Goal: Information Seeking & Learning: Find specific fact

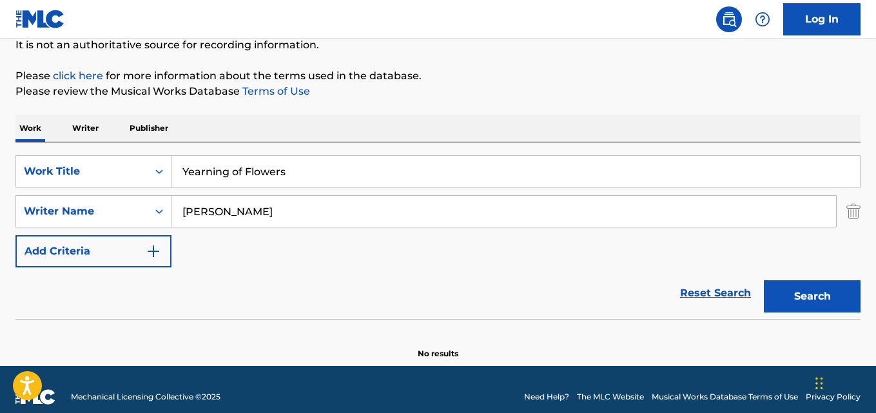
click at [764, 280] on button "Search" at bounding box center [812, 296] width 97 height 32
drag, startPoint x: 313, startPoint y: 166, endPoint x: 119, endPoint y: 158, distance: 194.9
click at [119, 158] on div "SearchWithCriteriad0923f4e-29bf-465e-8f0a-91d6a40af41f Work Title Yearning of F…" at bounding box center [437, 171] width 845 height 32
paste input "Bez igdje ikoga"
type input "Bez igdje ikoga"
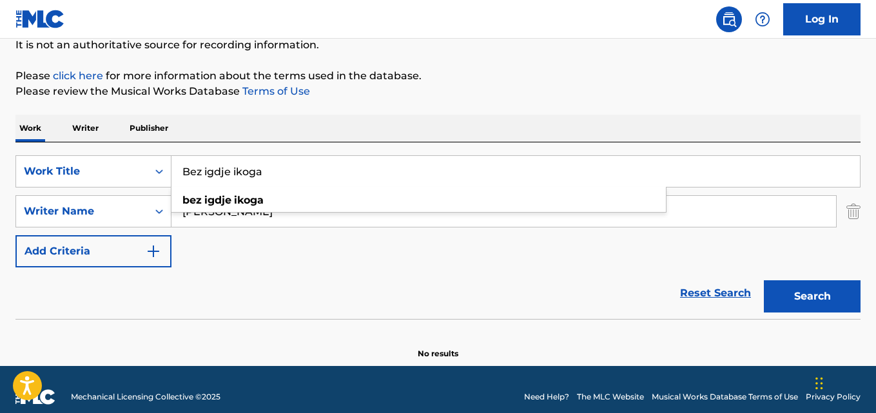
click at [293, 231] on div "SearchWithCriteriad0923f4e-29bf-465e-8f0a-91d6a40af41f Work Title Bez igdje iko…" at bounding box center [437, 211] width 845 height 112
drag, startPoint x: 269, startPoint y: 209, endPoint x: 139, endPoint y: 211, distance: 130.3
click at [139, 211] on div "SearchWithCriteria23e4a402-8819-45ed-b714-50c911545c2d Writer Name [PERSON_NAME]" at bounding box center [437, 211] width 845 height 32
paste input "[PERSON_NAME]"
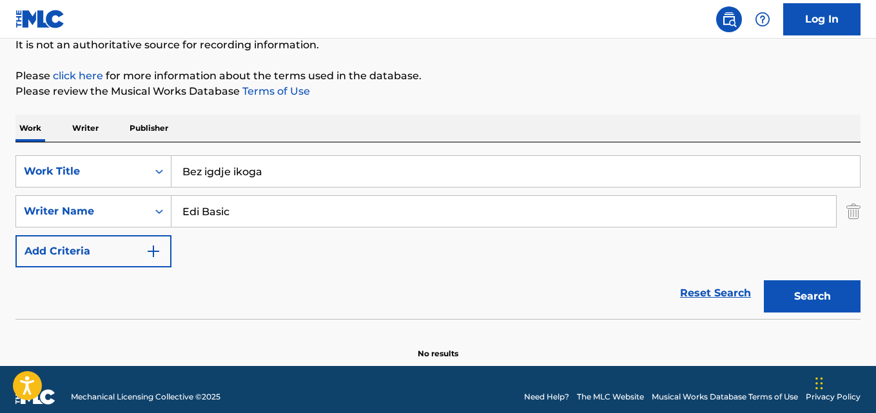
type input "Edi Basic"
click at [764, 280] on button "Search" at bounding box center [812, 296] width 97 height 32
drag, startPoint x: 283, startPoint y: 173, endPoint x: 90, endPoint y: 166, distance: 192.9
click at [90, 166] on div "SearchWithCriteriad0923f4e-29bf-465e-8f0a-91d6a40af41f Work Title Bez igdje iko…" at bounding box center [437, 171] width 845 height 32
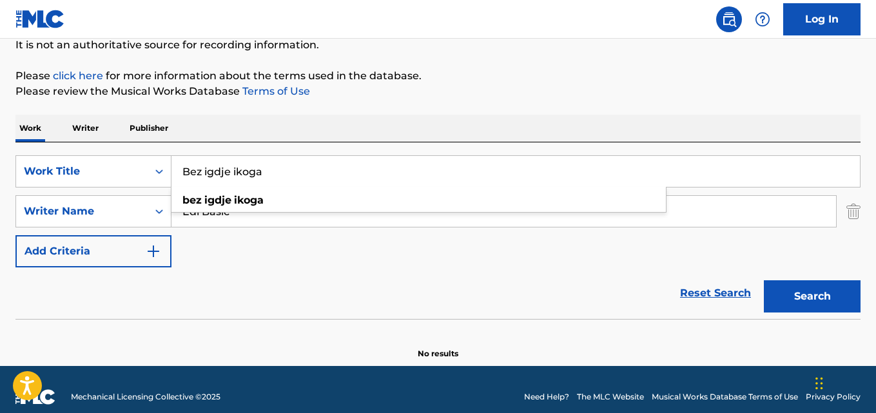
click at [249, 225] on input "Edi Basic" at bounding box center [503, 211] width 665 height 31
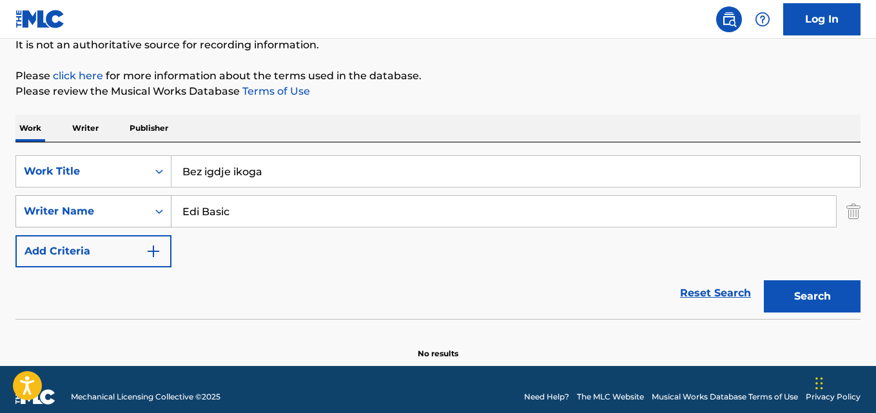
drag, startPoint x: 245, startPoint y: 215, endPoint x: 88, endPoint y: 212, distance: 156.7
click at [88, 212] on div "SearchWithCriteria23e4a402-8819-45ed-b714-50c911545c2d Writer Name Edi Basic" at bounding box center [437, 211] width 845 height 32
drag, startPoint x: 275, startPoint y: 179, endPoint x: 151, endPoint y: 175, distance: 124.5
click at [151, 175] on div "SearchWithCriteriad0923f4e-29bf-465e-8f0a-91d6a40af41f Work Title Bez igdje iko…" at bounding box center [437, 171] width 845 height 32
paste input "ALACALI"
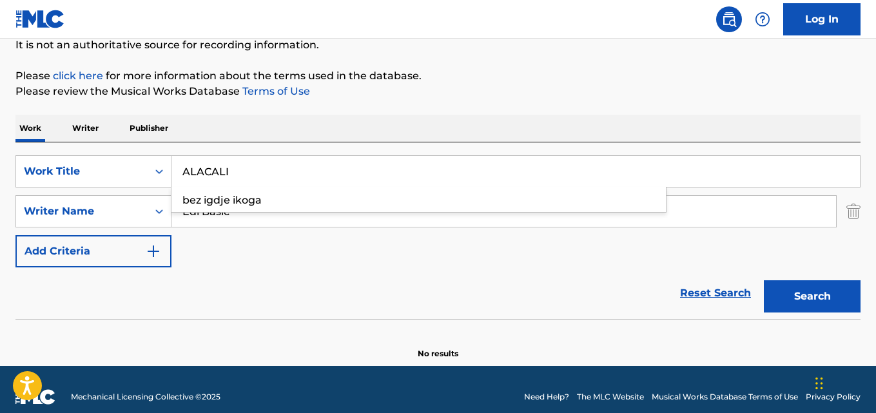
type input "ALACALI"
drag, startPoint x: 255, startPoint y: 210, endPoint x: 144, endPoint y: 206, distance: 111.0
click at [144, 206] on div "SearchWithCriteria23e4a402-8819-45ed-b714-50c911545c2d Writer Name Edi Basic" at bounding box center [437, 211] width 845 height 32
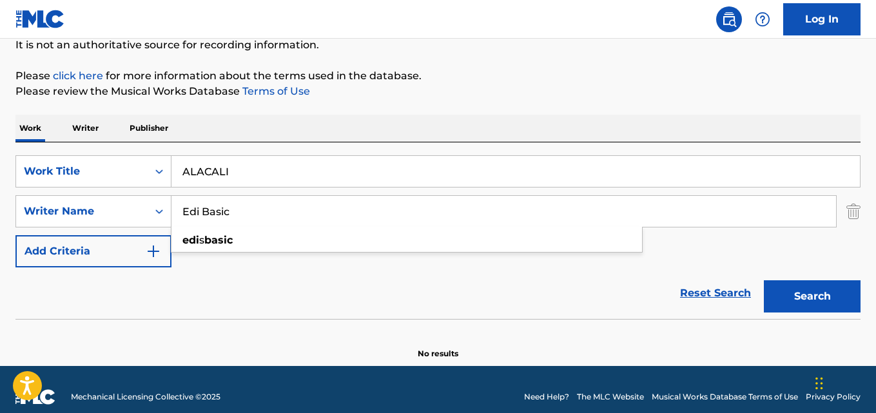
paste input "NOTIST MUZİK"
type input "NOTIST MUZİK"
click at [764, 280] on button "Search" at bounding box center [812, 296] width 97 height 32
drag, startPoint x: 236, startPoint y: 165, endPoint x: 161, endPoint y: 159, distance: 75.7
click at [161, 159] on div "SearchWithCriteriad0923f4e-29bf-465e-8f0a-91d6a40af41f Work Title ALACALI" at bounding box center [437, 171] width 845 height 32
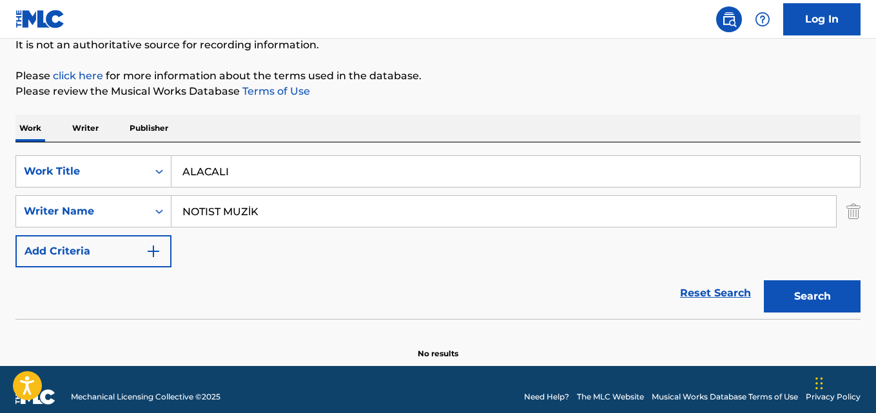
paste input "sk Degildi Seninki"
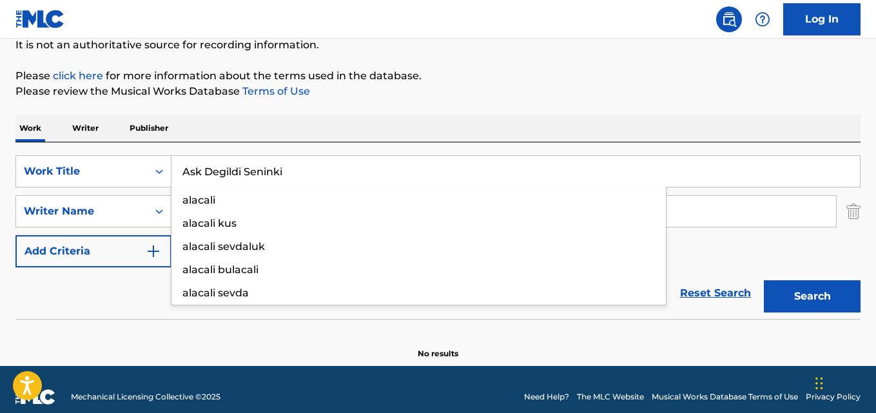
type input "Ask Degildi Seninki"
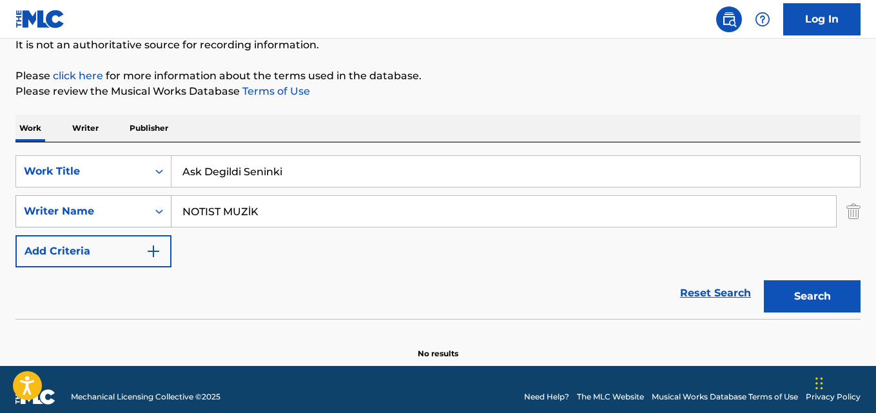
drag, startPoint x: 256, startPoint y: 212, endPoint x: 100, endPoint y: 208, distance: 156.1
click at [100, 208] on div "SearchWithCriteria23e4a402-8819-45ed-b714-50c911545c2d Writer Name NOTIST MUZİK" at bounding box center [437, 211] width 845 height 32
paste input "[PERSON_NAME]"
type input "[PERSON_NAME]"
click at [764, 280] on button "Search" at bounding box center [812, 296] width 97 height 32
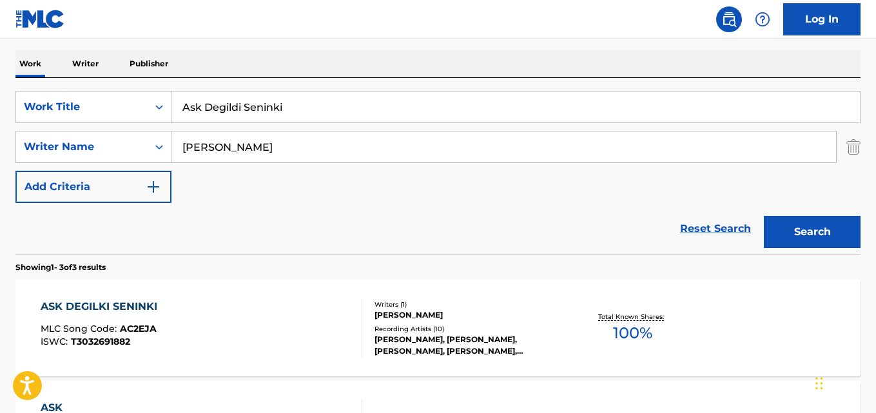
scroll to position [260, 0]
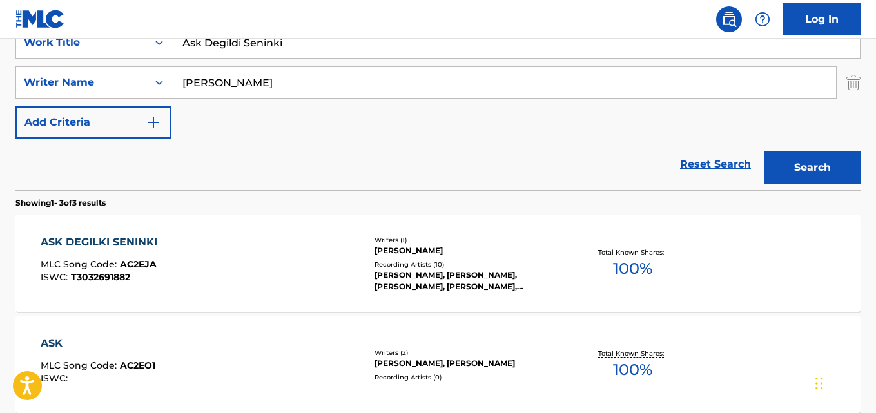
click at [166, 254] on div "ASK DEGILKI SENINKI MLC Song Code : AC2EJA ISWC : T3032691882" at bounding box center [201, 264] width 321 height 58
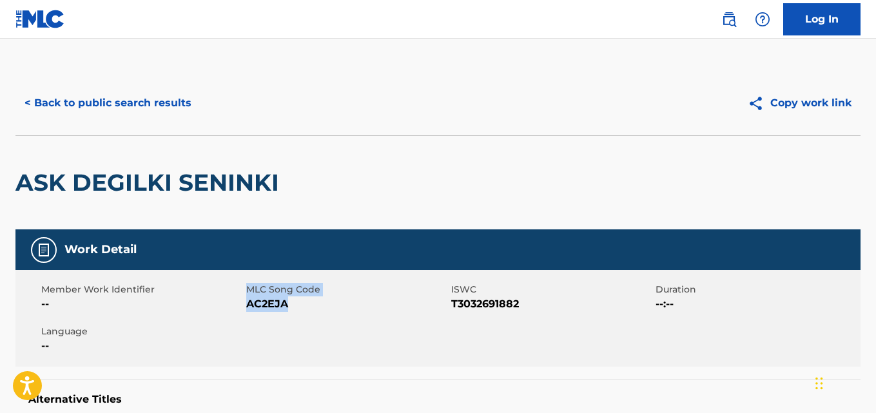
drag, startPoint x: 291, startPoint y: 306, endPoint x: 239, endPoint y: 306, distance: 52.9
click at [239, 306] on div "Member Work Identifier -- MLC Song Code AC2EJA ISWC T3032691882 Duration --:-- …" at bounding box center [437, 318] width 845 height 97
click at [322, 197] on div "ASK DEGILKI SENINKI" at bounding box center [437, 182] width 845 height 94
drag, startPoint x: 288, startPoint y: 302, endPoint x: 246, endPoint y: 306, distance: 42.7
click at [246, 306] on span "AC2EJA" at bounding box center [347, 304] width 202 height 15
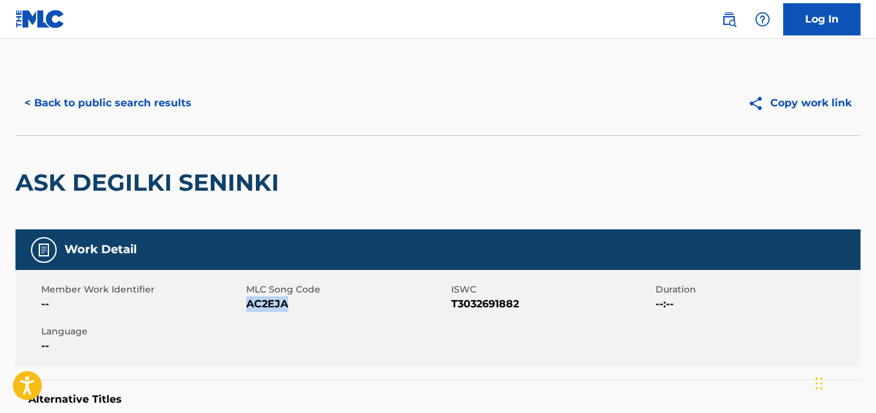
copy span "AC2EJA"
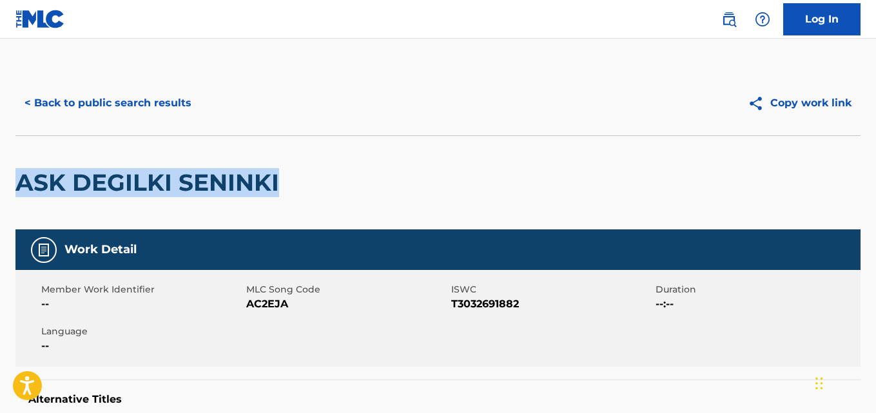
drag, startPoint x: 289, startPoint y: 188, endPoint x: 23, endPoint y: 188, distance: 266.9
click at [23, 188] on div "ASK DEGILKI SENINKI" at bounding box center [437, 182] width 845 height 94
copy h2 "ASK DEGILKI SENINKI"
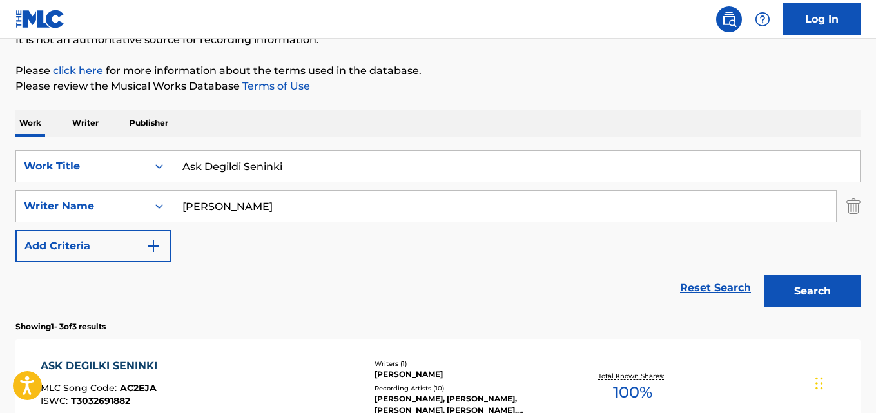
scroll to position [132, 0]
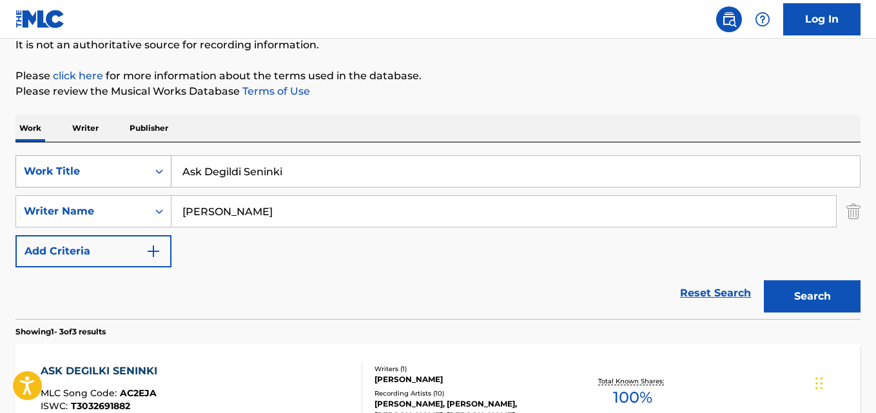
drag, startPoint x: 289, startPoint y: 174, endPoint x: 79, endPoint y: 162, distance: 211.1
click at [79, 162] on div "SearchWithCriteriad0923f4e-29bf-465e-8f0a-91d6a40af41f Work Title Ask Degildi S…" at bounding box center [437, 171] width 845 height 32
click at [79, 162] on div "Work Title" at bounding box center [82, 171] width 132 height 24
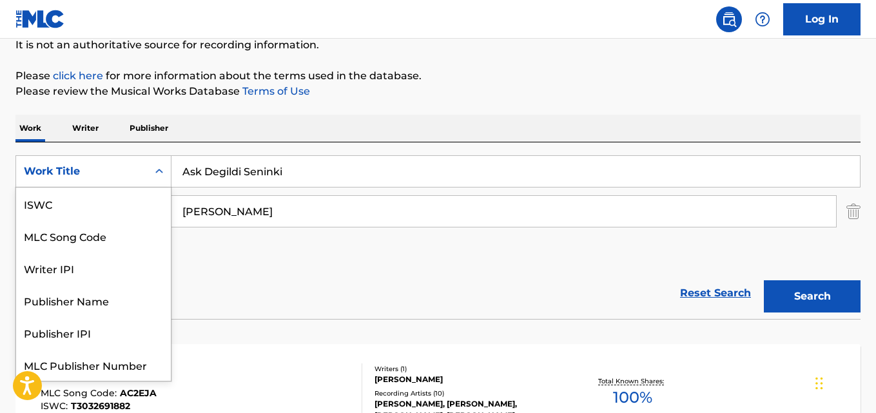
scroll to position [32, 0]
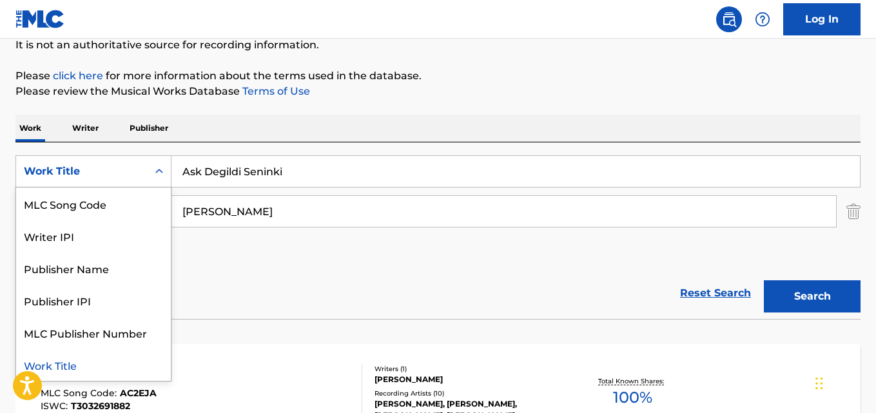
click at [286, 172] on input "Ask Degildi Seninki" at bounding box center [515, 171] width 689 height 31
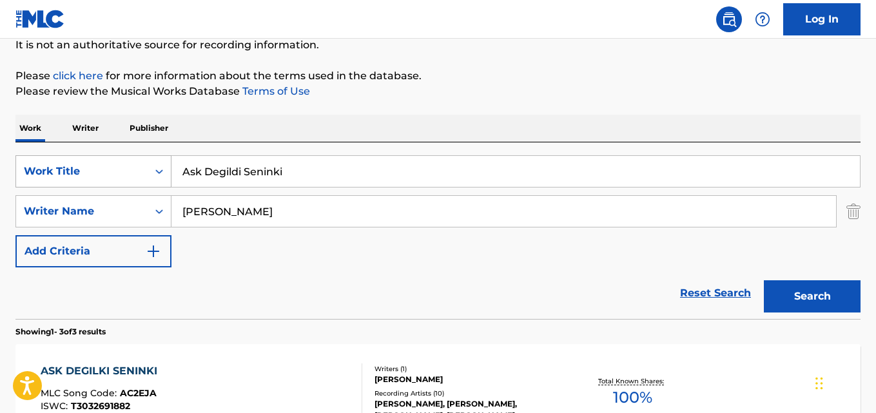
drag, startPoint x: 286, startPoint y: 172, endPoint x: 152, endPoint y: 171, distance: 134.1
click at [152, 171] on div "SearchWithCriteriad0923f4e-29bf-465e-8f0a-91d6a40af41f Work Title Ask Degildi S…" at bounding box center [437, 171] width 845 height 32
paste input "Hayatı Tespih Yapmışım Sallıyormuşum"
click at [210, 177] on input "Hayatı Tespih Yapmışım Sallıyormuşum" at bounding box center [515, 171] width 689 height 31
type input "Hayati Tespih Yapmisim Salliyormusum"
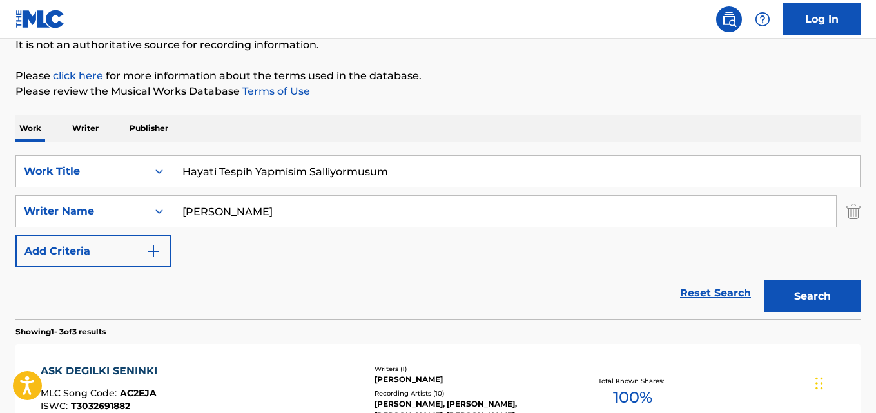
click at [764, 280] on button "Search" at bounding box center [812, 296] width 97 height 32
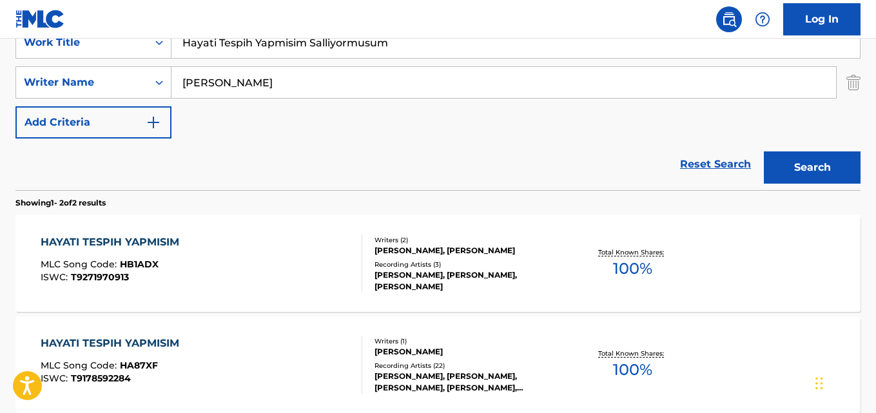
scroll to position [325, 0]
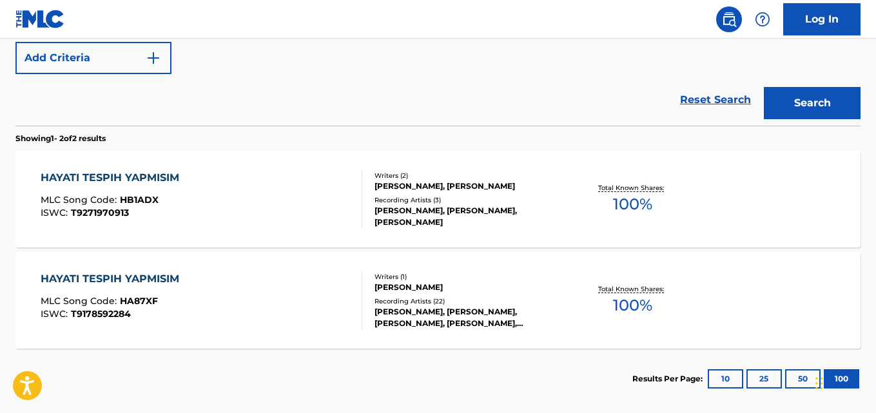
click at [197, 302] on div "HAYATI TESPIH YAPMISIM MLC Song Code : HA87XF ISWC : T9178592284" at bounding box center [201, 300] width 321 height 58
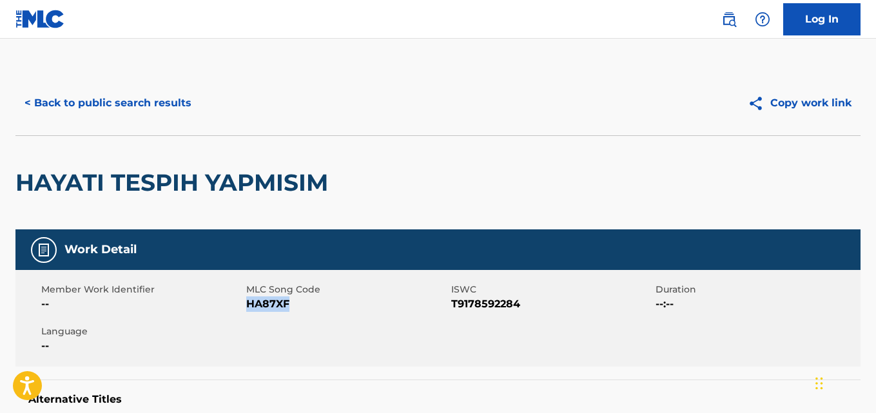
drag, startPoint x: 291, startPoint y: 303, endPoint x: 250, endPoint y: 308, distance: 41.5
click at [250, 308] on span "HA87XF" at bounding box center [347, 304] width 202 height 15
copy span "HA87XF"
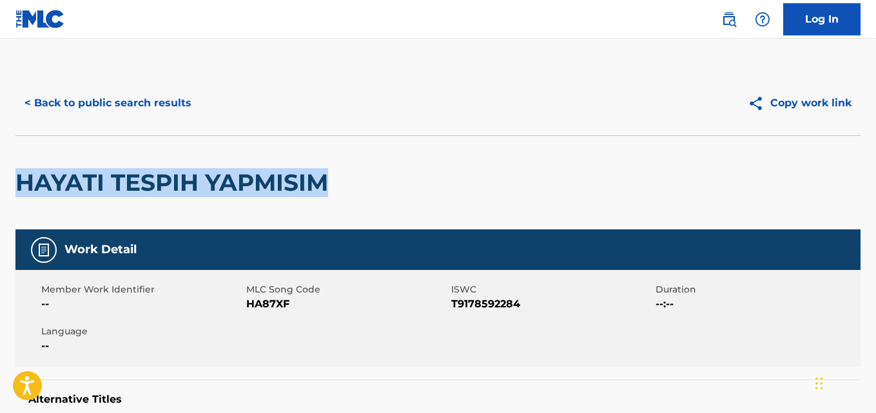
drag, startPoint x: 349, startPoint y: 181, endPoint x: 17, endPoint y: 186, distance: 331.4
click at [17, 186] on div "HAYATI TESPIH YAPMISIM" at bounding box center [437, 182] width 845 height 94
copy h2 "HAYATI TESPIH YAPMISIM"
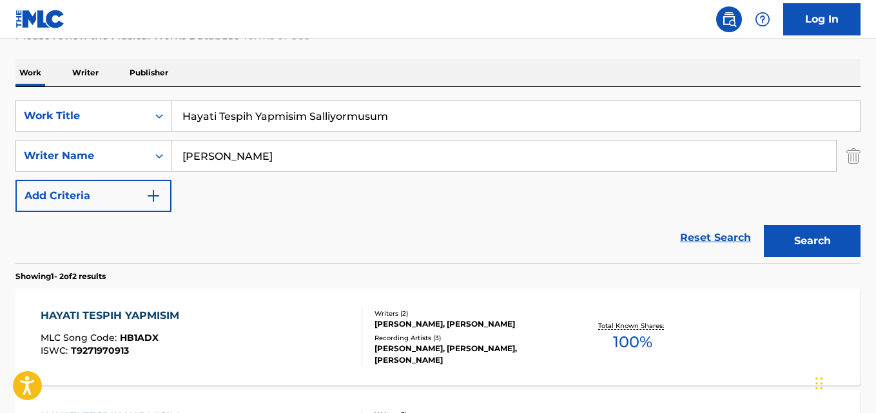
scroll to position [67, 0]
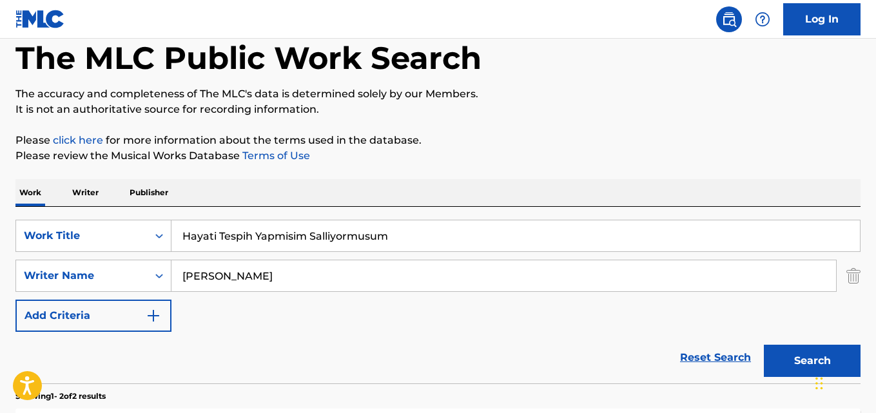
drag, startPoint x: 411, startPoint y: 246, endPoint x: 400, endPoint y: 241, distance: 11.9
click at [410, 244] on input "Hayati Tespih Yapmisim Salliyormusum" at bounding box center [515, 235] width 689 height 31
drag, startPoint x: 400, startPoint y: 241, endPoint x: 101, endPoint y: 220, distance: 299.9
click at [101, 220] on div "SearchWithCriteriad0923f4e-29bf-465e-8f0a-91d6a40af41f Work Title Hayati Tespih…" at bounding box center [437, 236] width 845 height 32
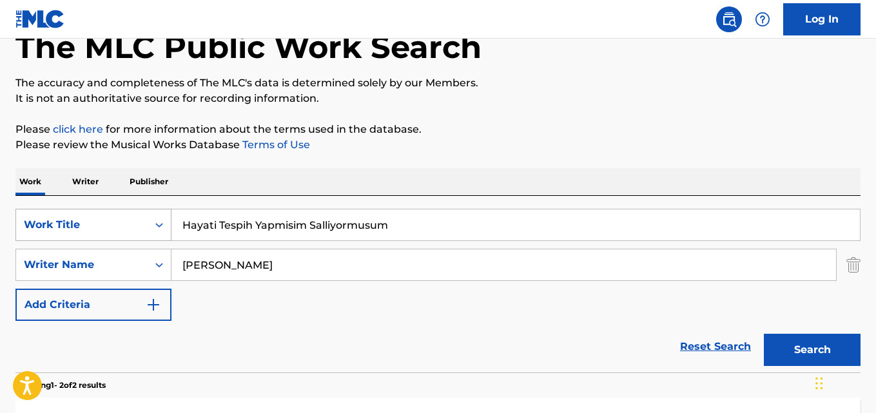
click at [101, 220] on div "Work Title" at bounding box center [93, 225] width 156 height 32
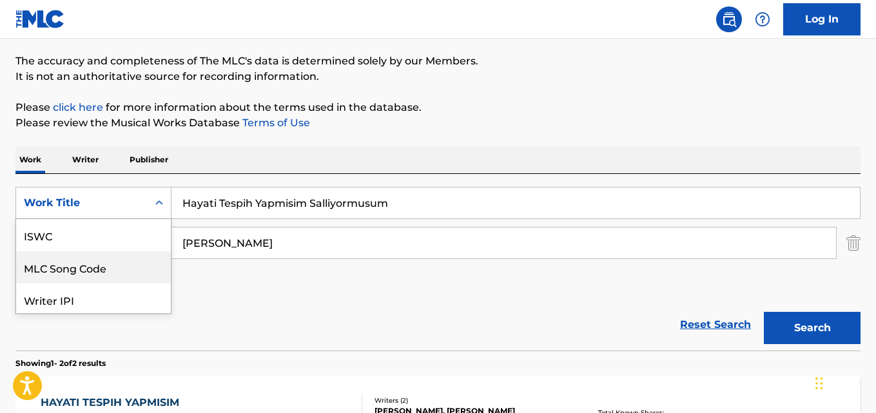
scroll to position [32, 0]
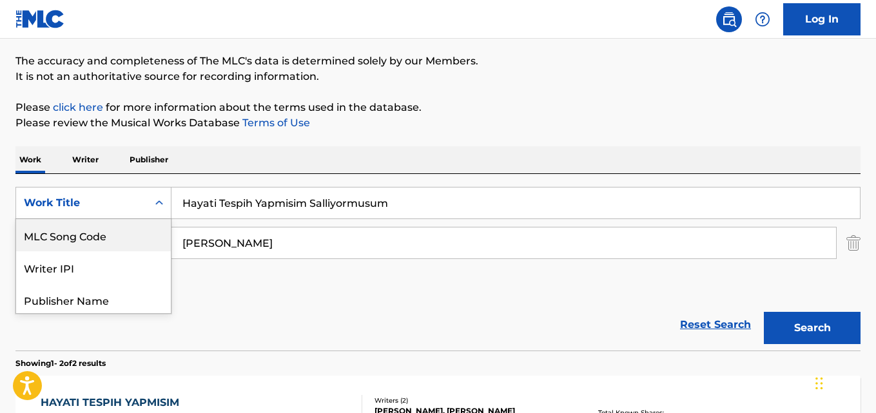
click at [410, 204] on input "Hayati Tespih Yapmisim Salliyormusum" at bounding box center [515, 203] width 689 height 31
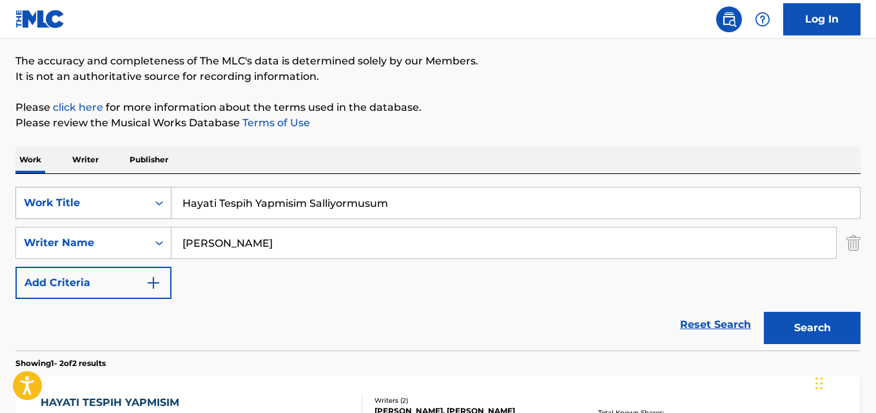
drag, startPoint x: 408, startPoint y: 203, endPoint x: 153, endPoint y: 202, distance: 255.3
click at [153, 202] on div "SearchWithCriteriad0923f4e-29bf-465e-8f0a-91d6a40af41f Work Title Hayati Tespih…" at bounding box center [437, 203] width 845 height 32
paste input "Bastımda Kırıldı İğdenin Dalı"
click at [208, 196] on input "Bastımda Kırıldı İğdenin Dalı" at bounding box center [515, 203] width 689 height 31
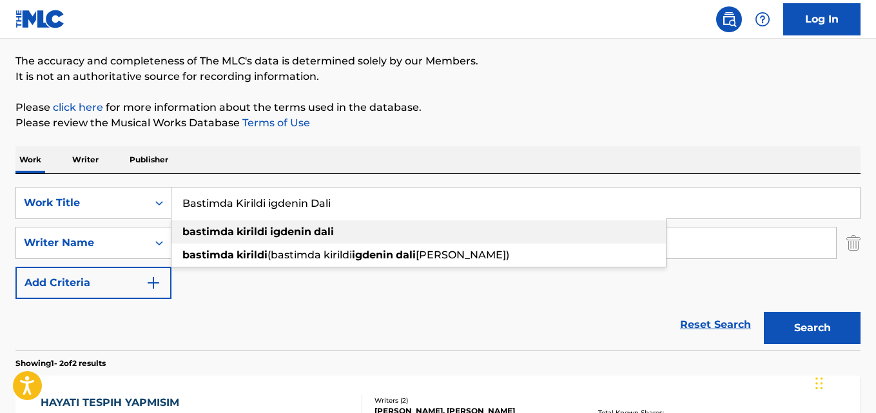
click at [292, 240] on div "bastimda kirildi igdenin dali" at bounding box center [418, 231] width 495 height 23
type input "bastimda kirildi igdenin dali"
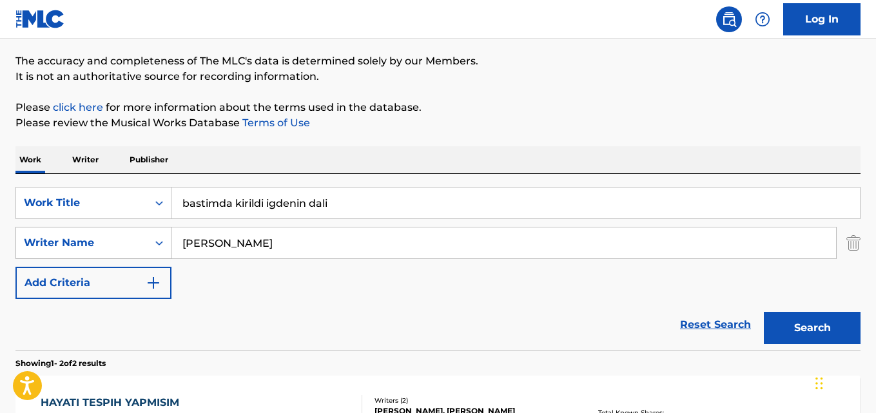
drag, startPoint x: 289, startPoint y: 243, endPoint x: 73, endPoint y: 239, distance: 216.7
click at [73, 239] on div "SearchWithCriteria23e4a402-8819-45ed-b714-50c911545c2d Writer Name [PERSON_NAME]" at bounding box center [437, 243] width 845 height 32
paste input "Anonim"
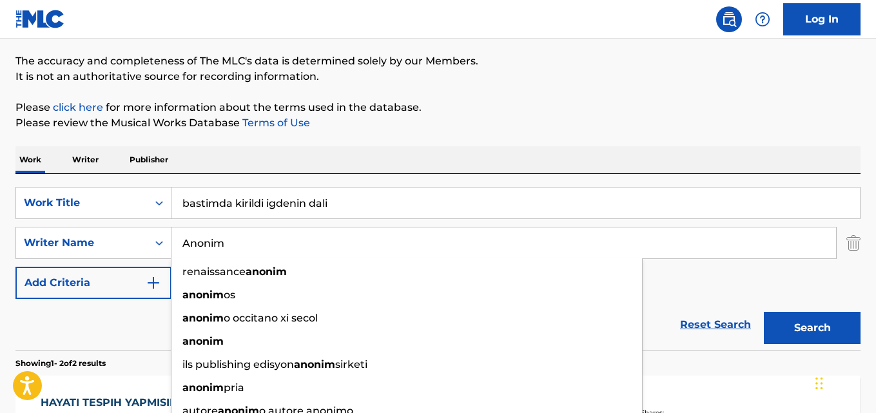
type input "Anonim"
click at [764, 312] on button "Search" at bounding box center [812, 328] width 97 height 32
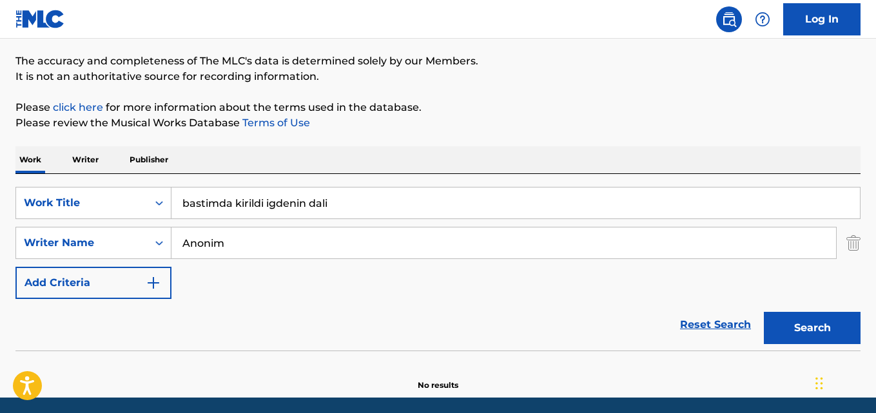
drag, startPoint x: 340, startPoint y: 201, endPoint x: 179, endPoint y: 191, distance: 160.8
click at [179, 191] on input "bastimda kirildi igdenin dali" at bounding box center [515, 203] width 689 height 31
paste input "Ankaramı Sarhoş [PERSON_NAME]"
type input "Ankaramı Sarhoş [PERSON_NAME]"
